Goal: Information Seeking & Learning: Learn about a topic

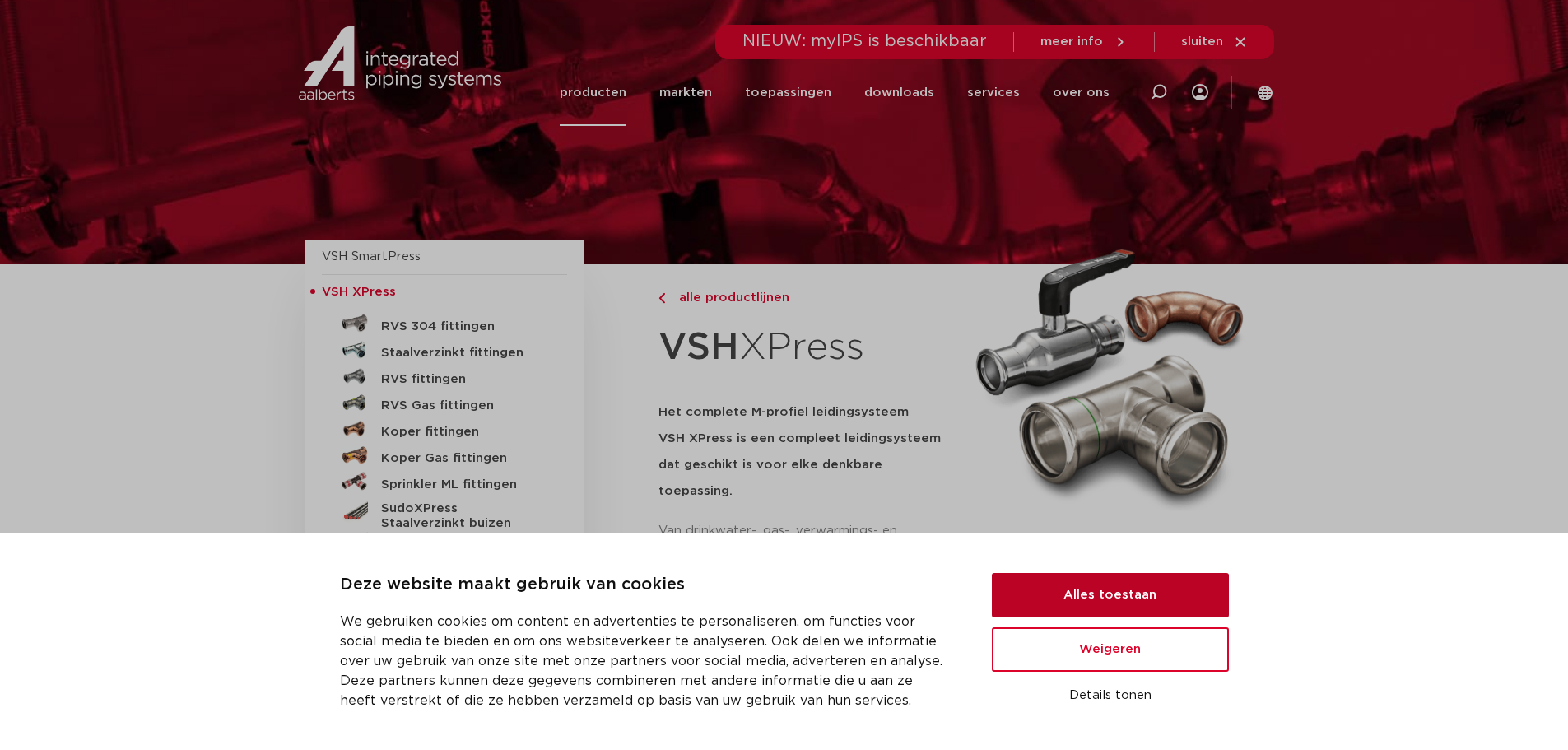
click at [1119, 601] on button "Alles toestaan" at bounding box center [1110, 595] width 237 height 45
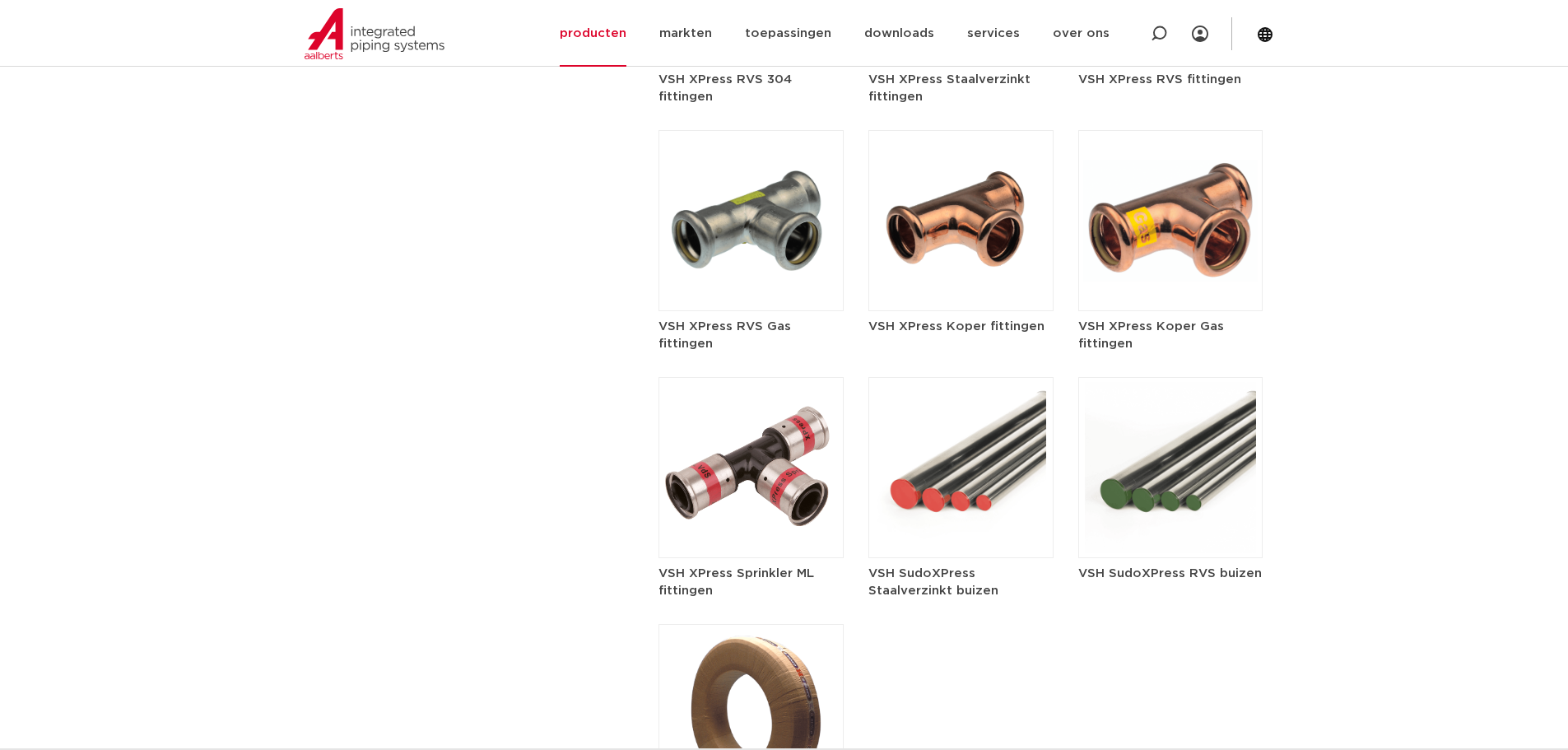
scroll to position [2058, 0]
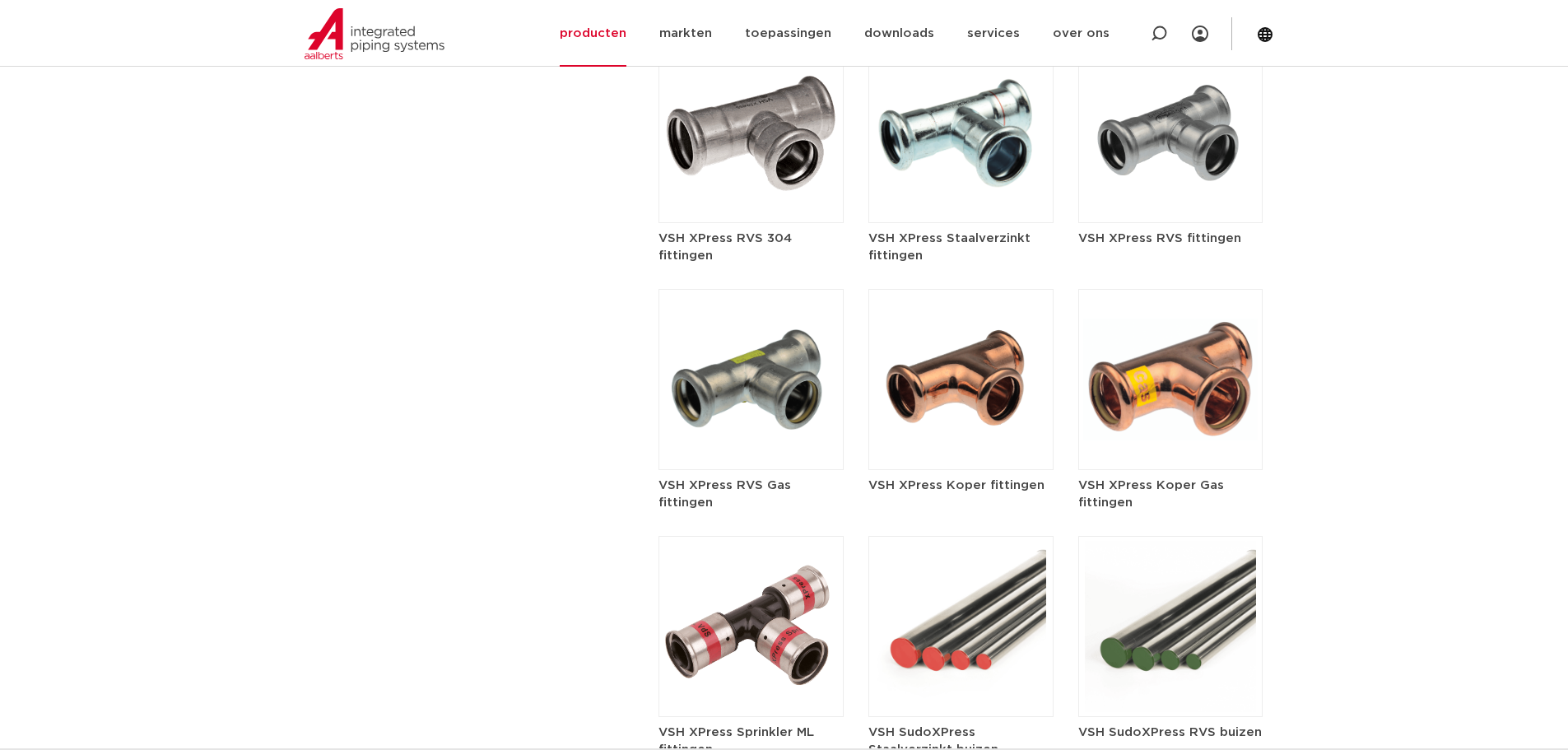
click at [989, 477] on h5 "VSH XPress Koper fittingen" at bounding box center [961, 485] width 185 height 17
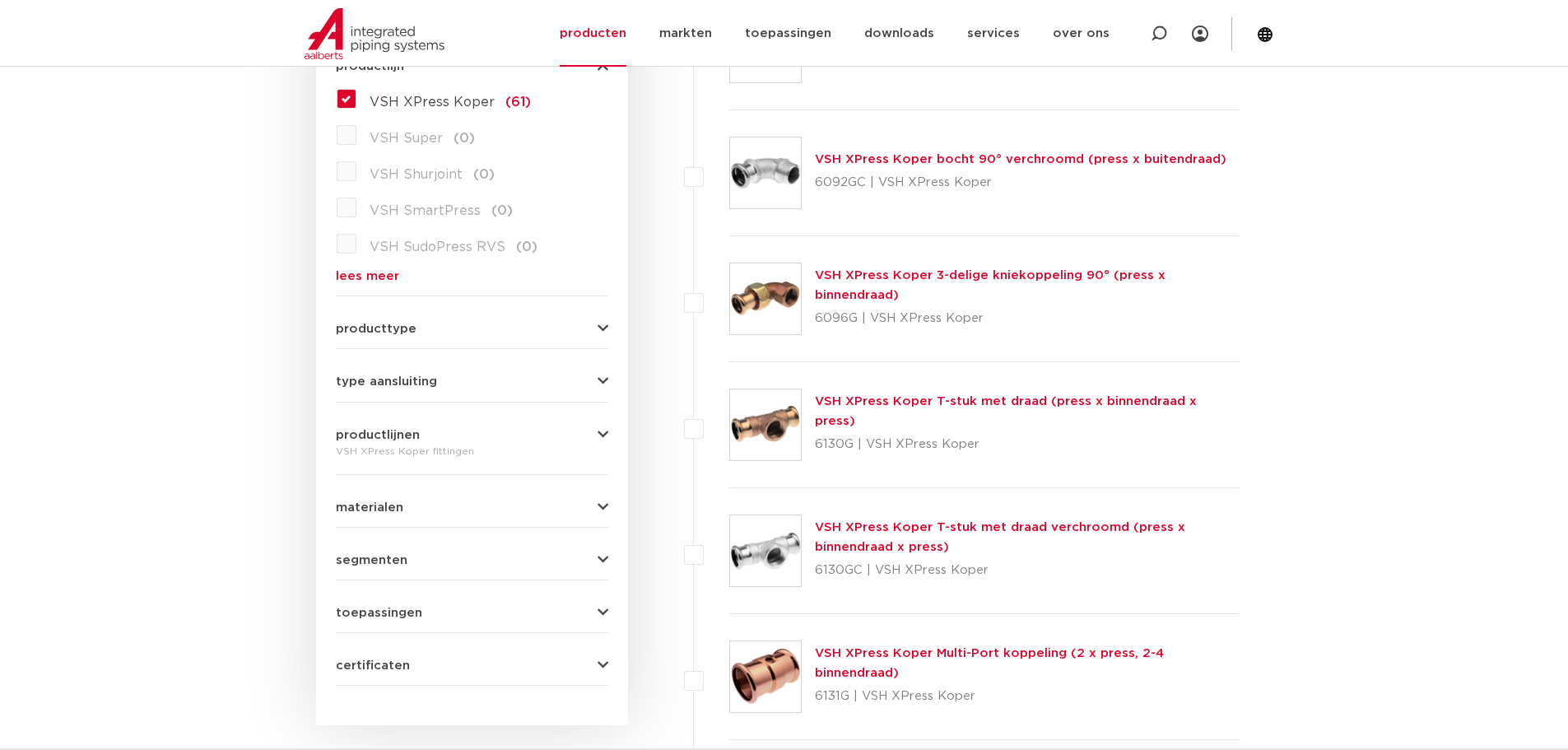
scroll to position [494, 0]
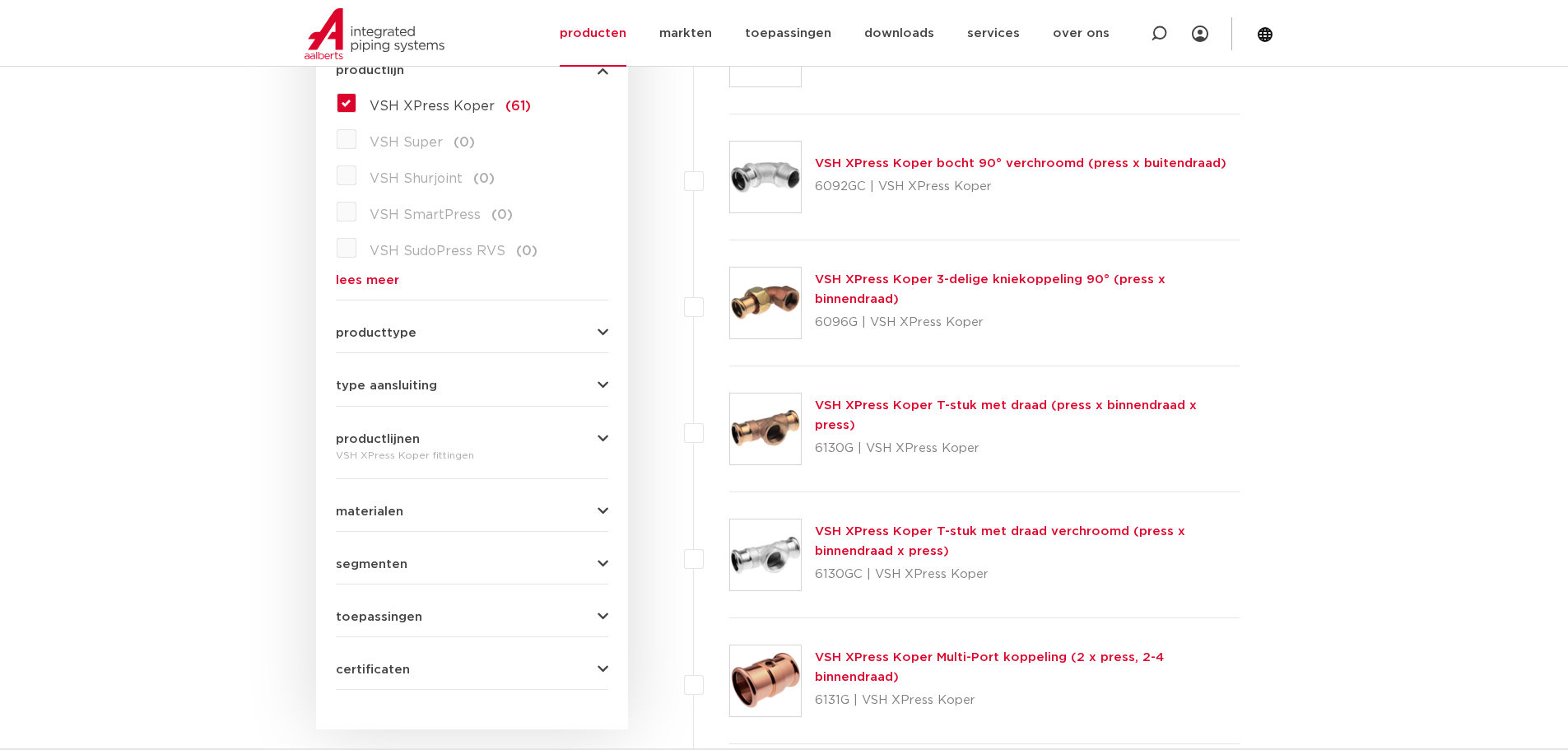
click at [961, 415] on link "VSH XPress Koper T-stuk met draad (press x binnendraad x press)" at bounding box center [1006, 415] width 382 height 32
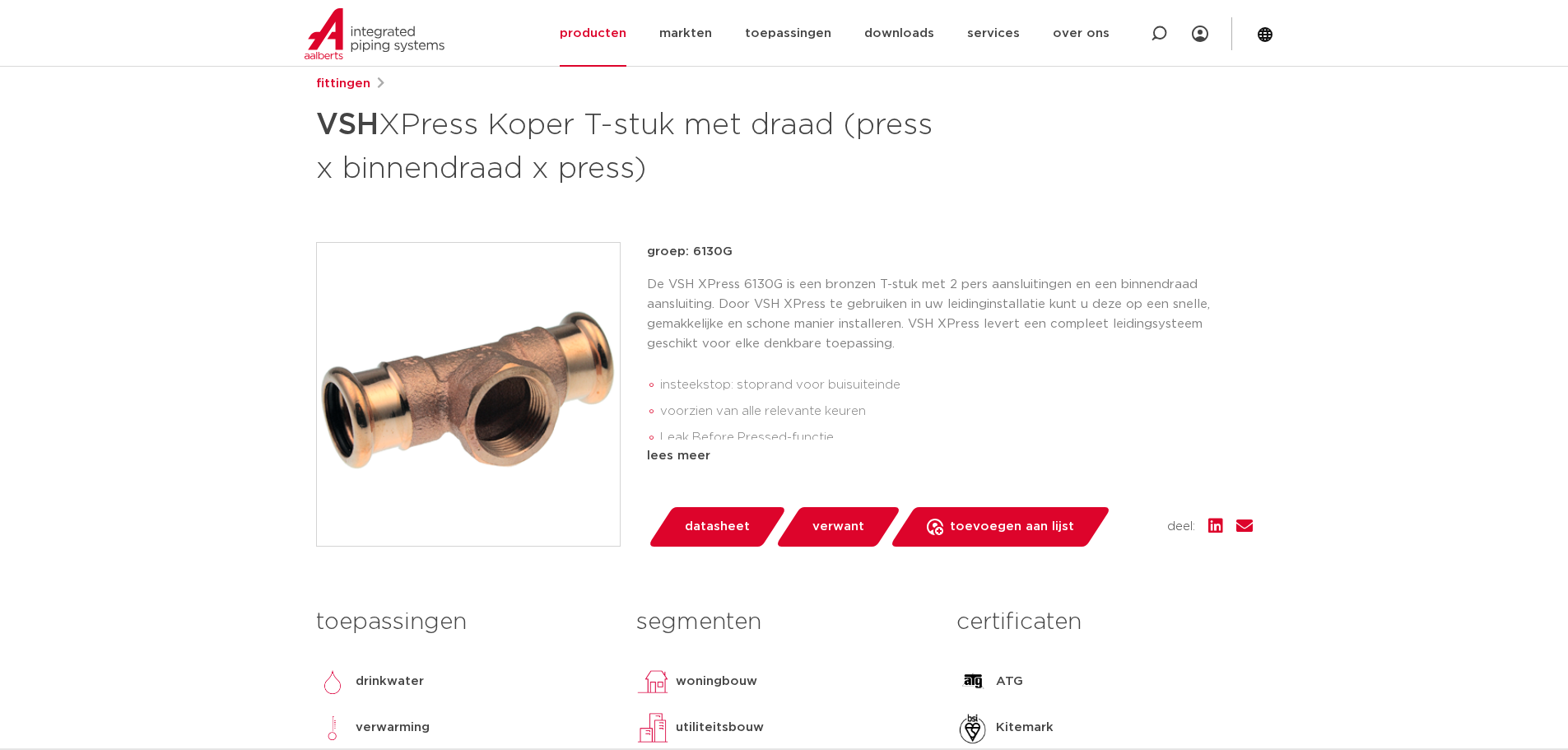
scroll to position [247, 0]
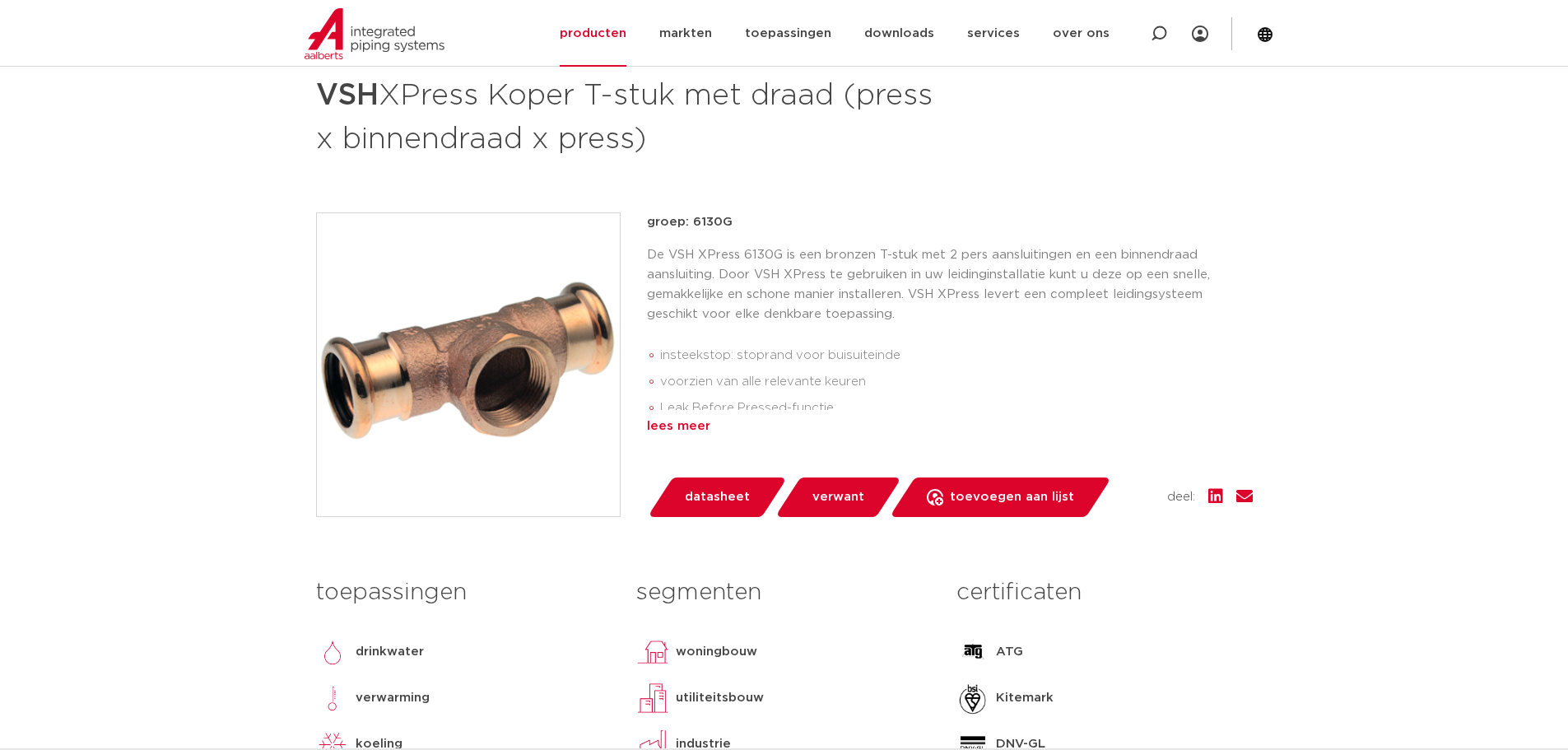
click at [697, 427] on div "lees meer" at bounding box center [950, 426] width 606 height 20
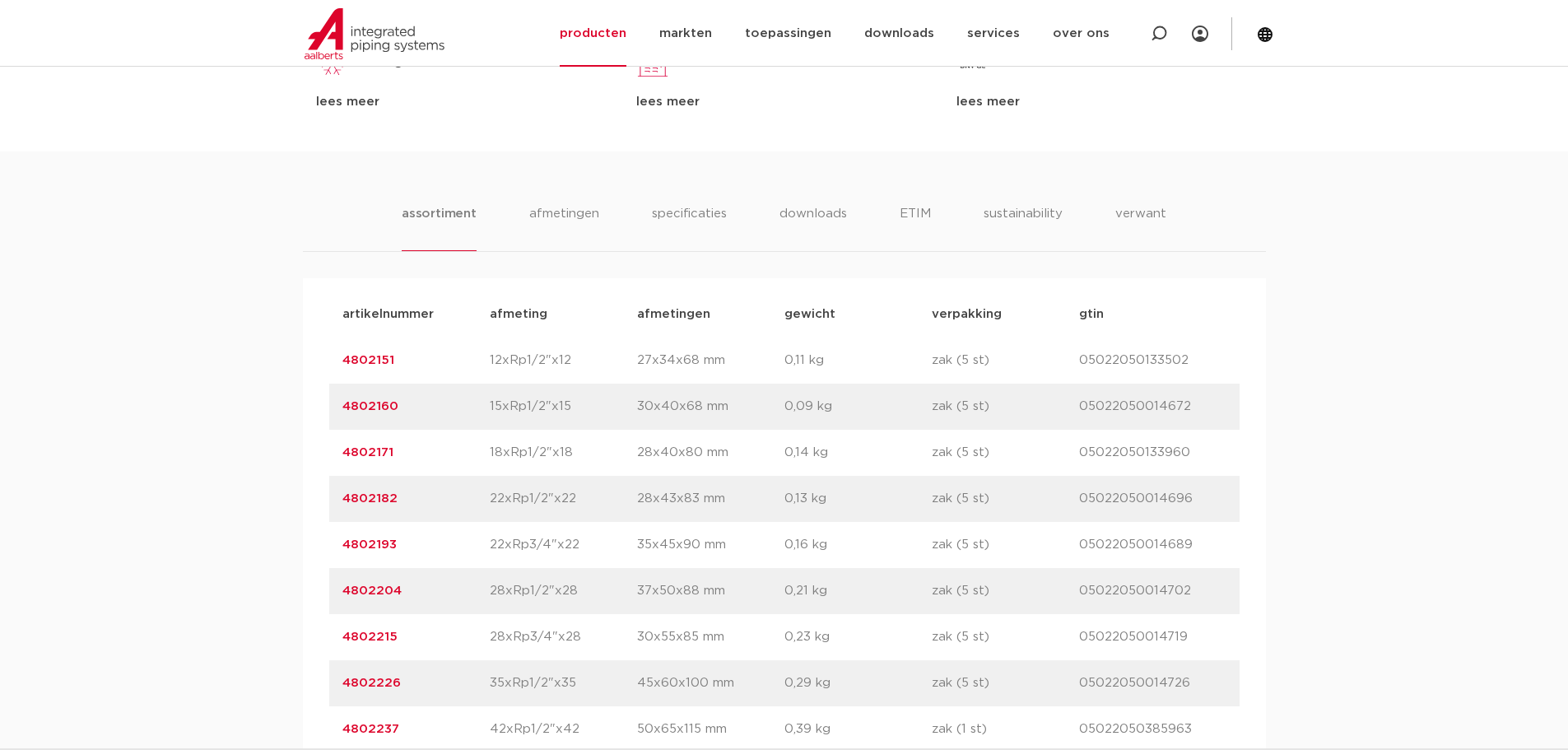
scroll to position [987, 0]
click at [700, 213] on li "specificaties" at bounding box center [689, 224] width 79 height 47
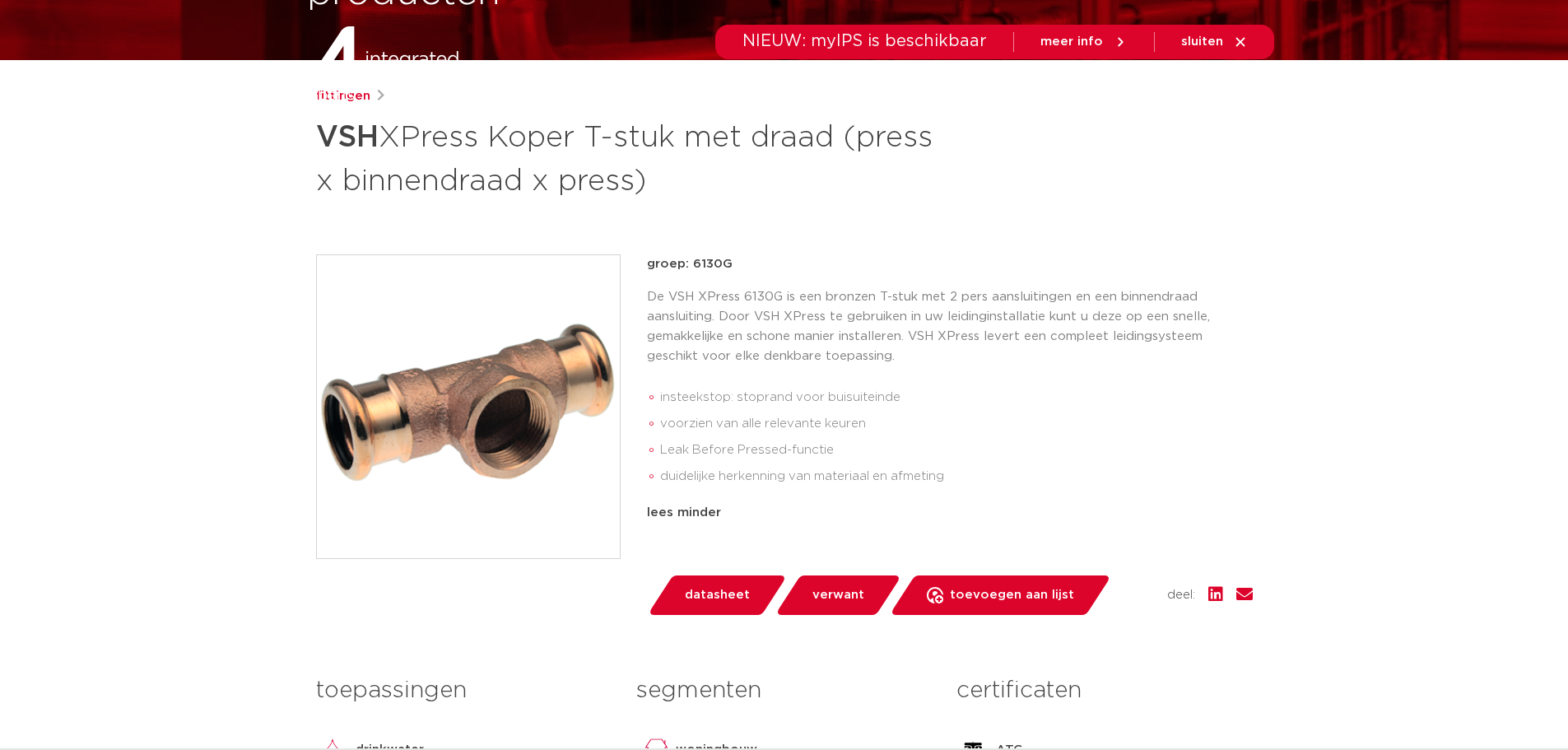
scroll to position [0, 0]
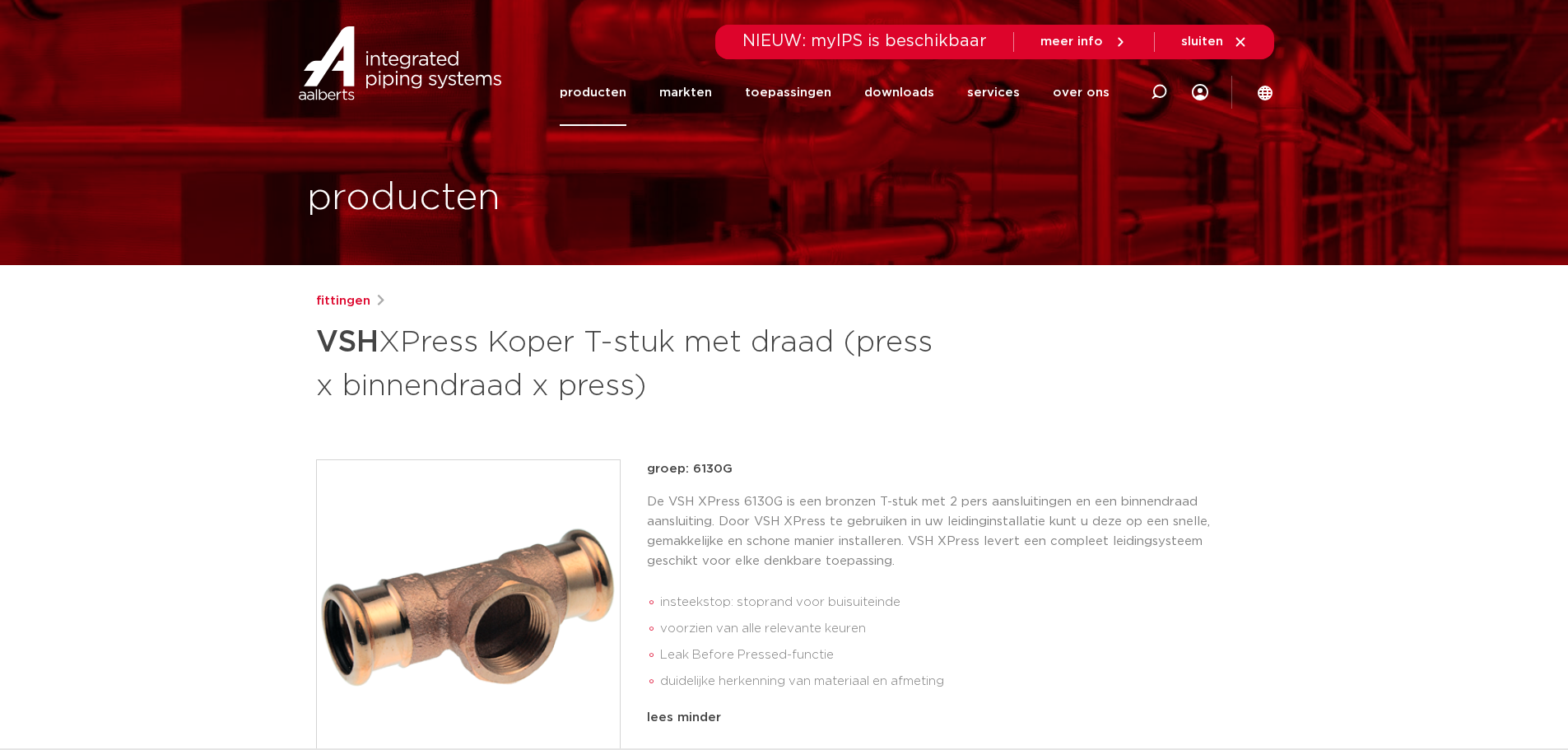
click at [615, 91] on link "producten" at bounding box center [593, 93] width 67 height 67
